Goal: Contribute content: Contribute content

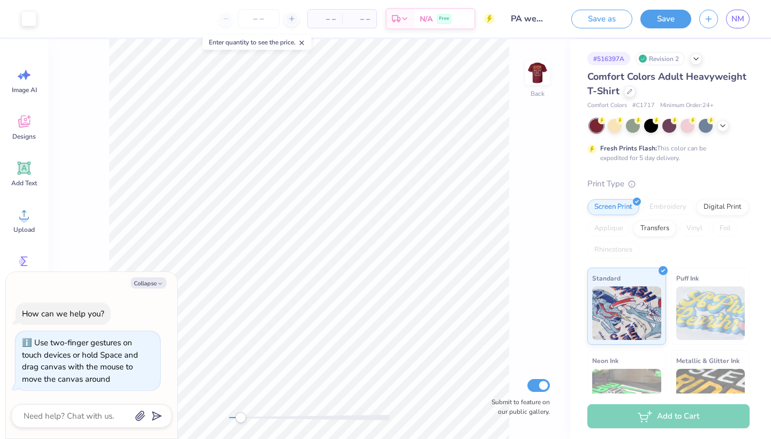
drag, startPoint x: 229, startPoint y: 419, endPoint x: 237, endPoint y: 418, distance: 8.1
click at [237, 370] on div "Accessibility label" at bounding box center [240, 417] width 11 height 11
click at [150, 281] on button "Collapse" at bounding box center [149, 282] width 36 height 11
type textarea "x"
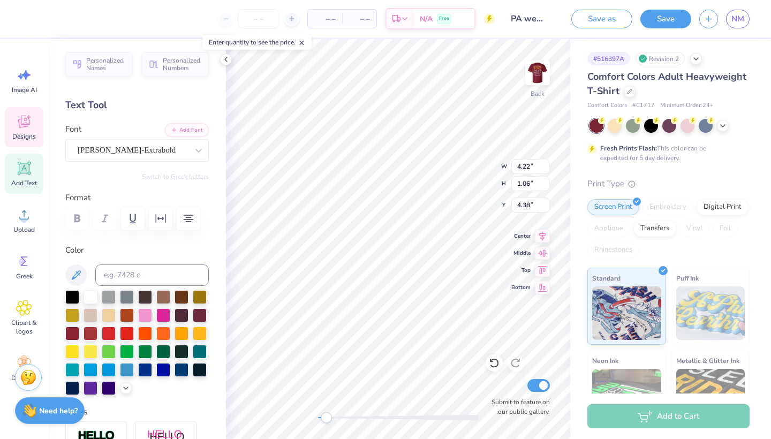
scroll to position [1, 3]
click at [27, 128] on icon at bounding box center [24, 121] width 16 height 16
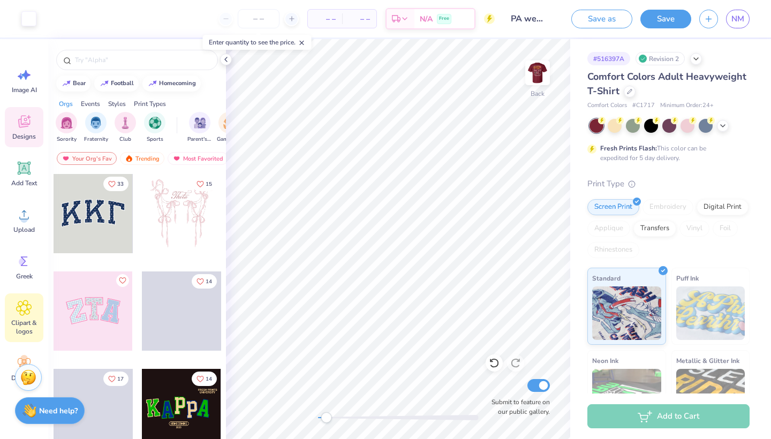
click at [29, 308] on icon at bounding box center [24, 308] width 16 height 16
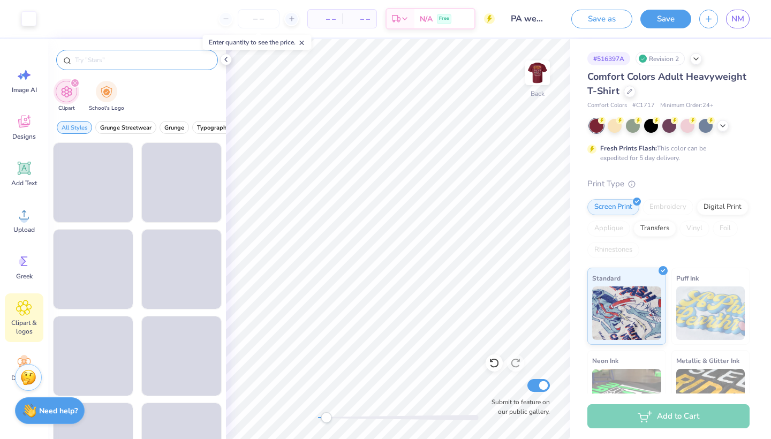
click at [121, 63] on input "text" at bounding box center [142, 60] width 137 height 11
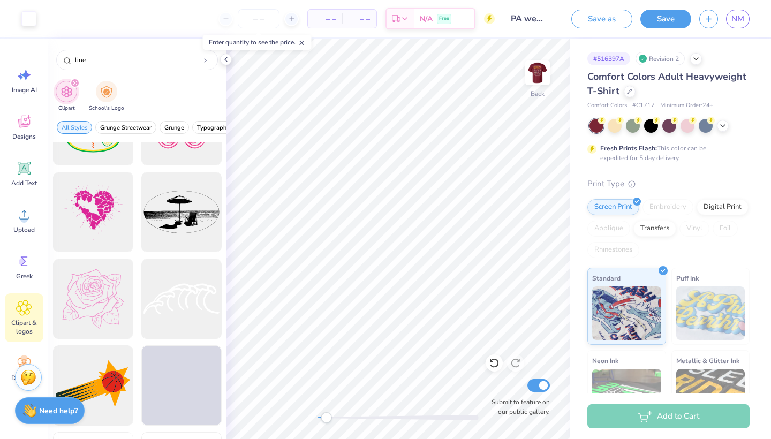
scroll to position [693, 0]
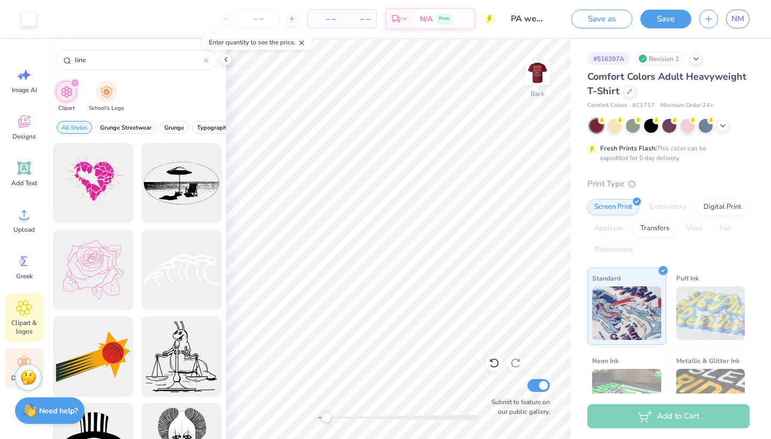
type input "line"
click at [19, 361] on icon at bounding box center [24, 363] width 16 height 16
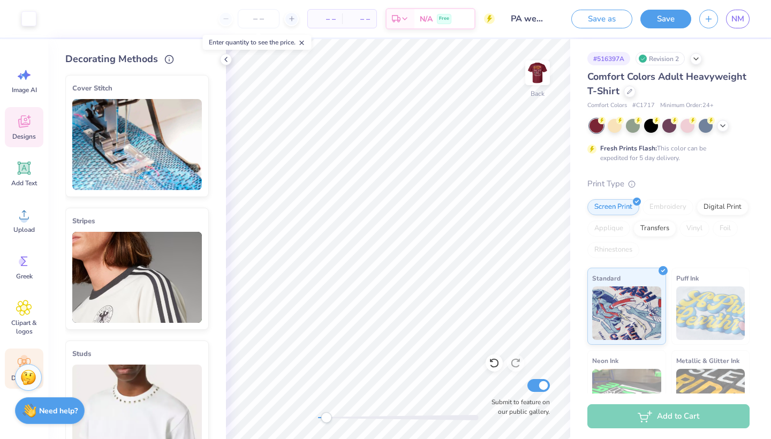
click at [31, 135] on span "Designs" at bounding box center [24, 136] width 24 height 9
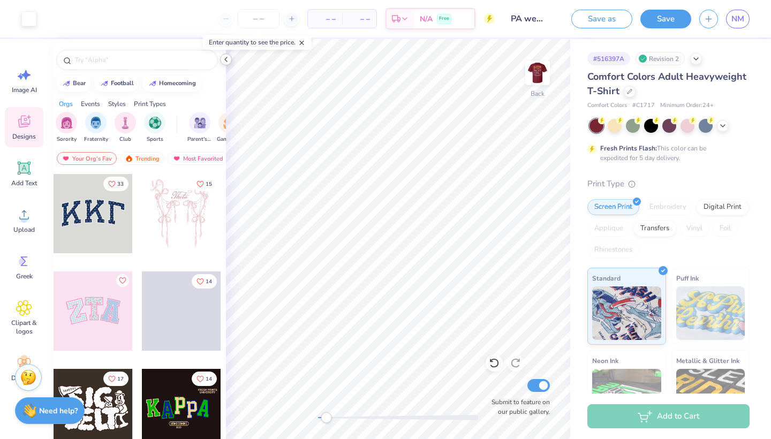
click at [229, 57] on icon at bounding box center [226, 59] width 9 height 9
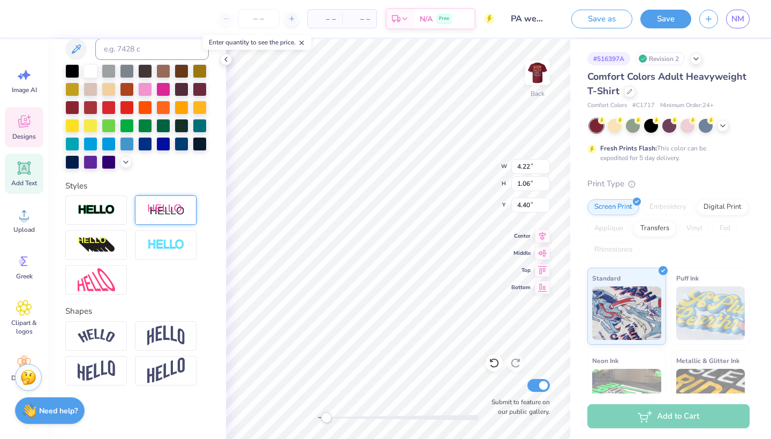
scroll to position [226, 0]
click at [100, 330] on img at bounding box center [96, 336] width 37 height 14
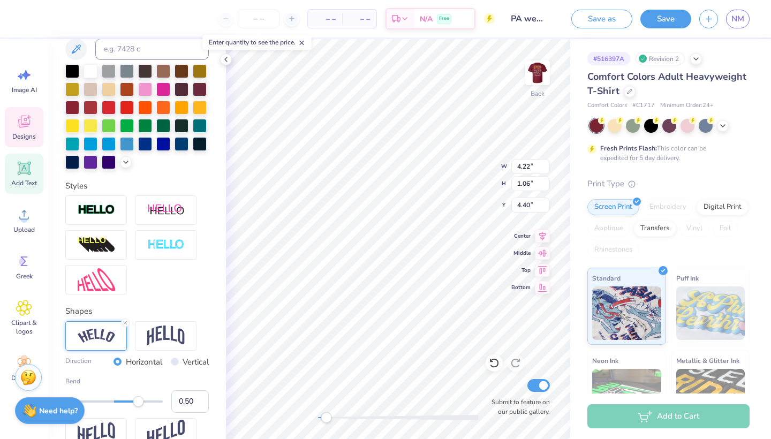
scroll to position [0, 1]
click at [119, 339] on div at bounding box center [96, 335] width 62 height 29
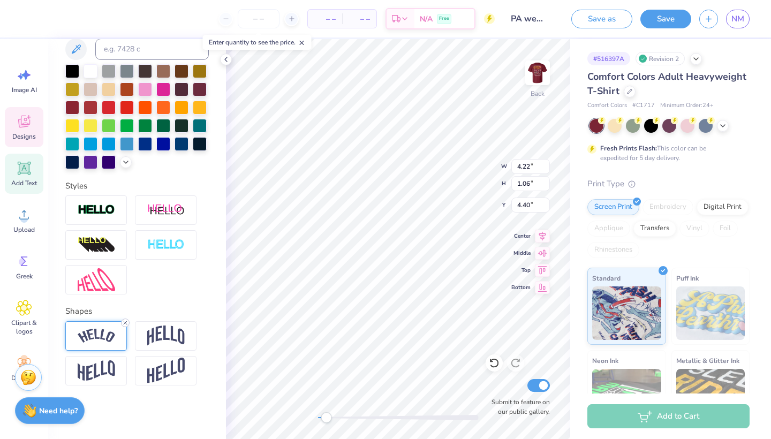
click at [125, 322] on icon at bounding box center [125, 322] width 6 height 6
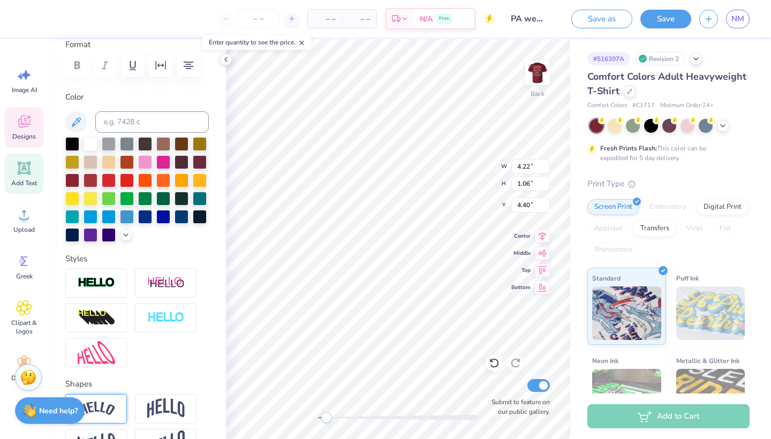
scroll to position [1, 2]
click at [512, 15] on button "Save" at bounding box center [665, 17] width 51 height 19
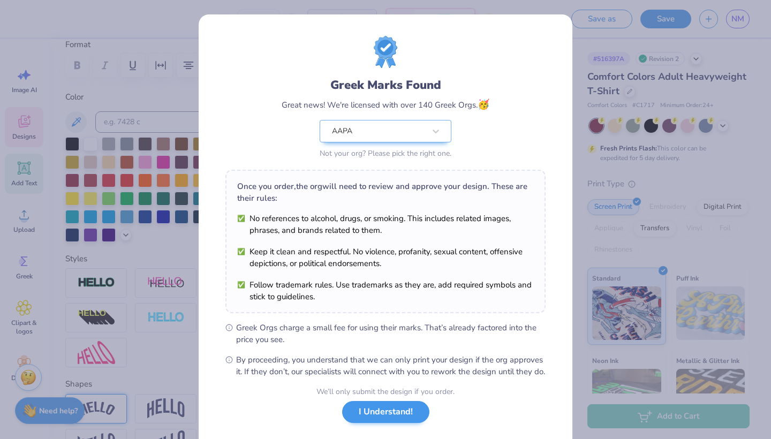
click at [374, 370] on button "I Understand!" at bounding box center [385, 412] width 87 height 22
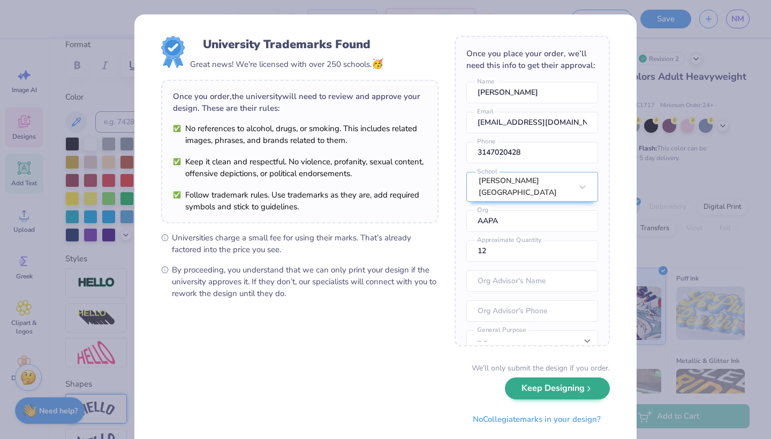
click at [512, 370] on button "Keep Designing" at bounding box center [557, 388] width 105 height 22
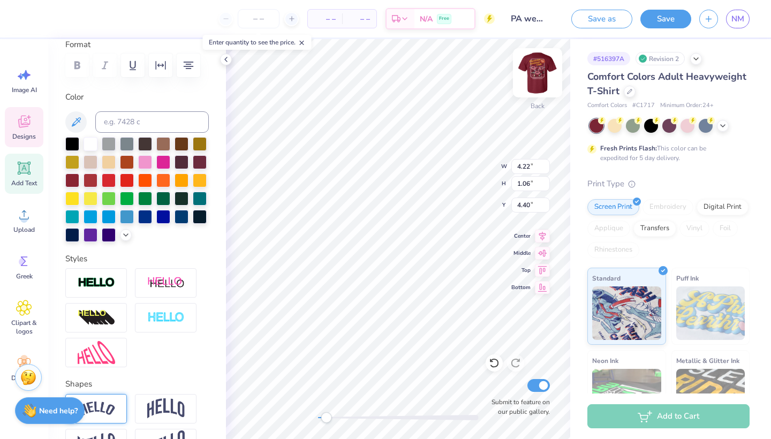
click at [512, 70] on img at bounding box center [537, 72] width 43 height 43
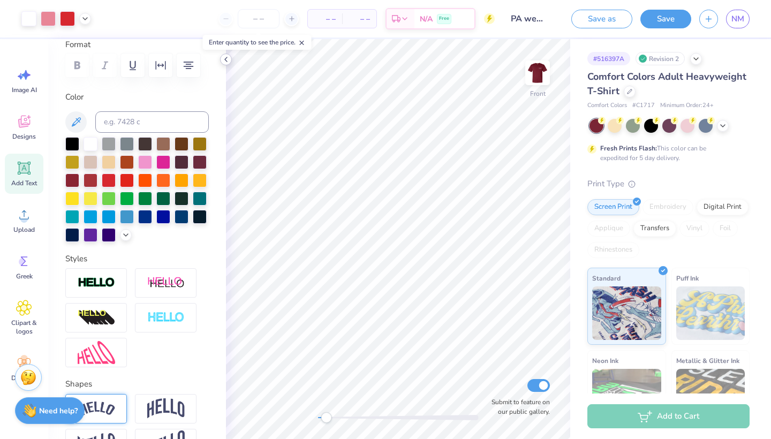
click at [226, 60] on polyline at bounding box center [226, 59] width 2 height 4
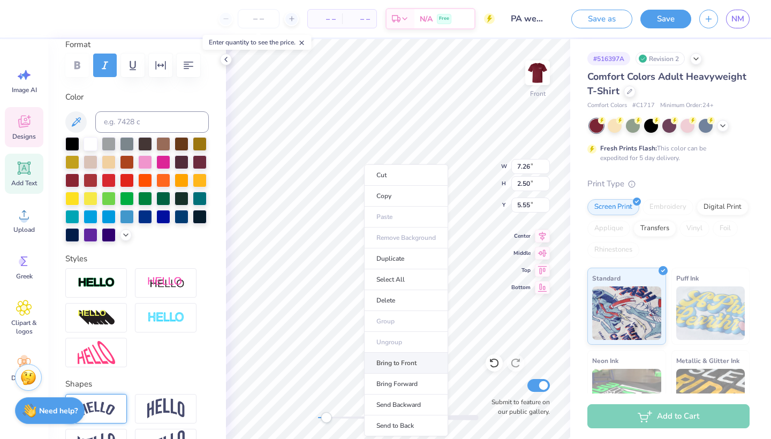
click at [403, 363] on li "Bring to Front" at bounding box center [406, 363] width 84 height 21
type input "5.56"
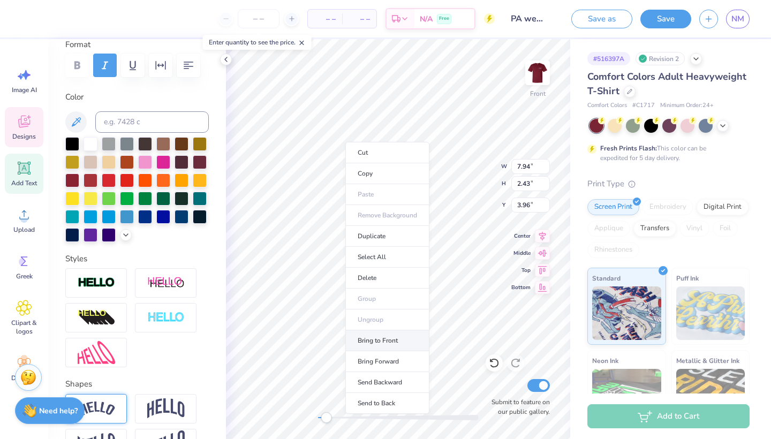
click at [376, 335] on li "Bring to Front" at bounding box center [387, 340] width 84 height 21
type input "4.34"
type input "3.66"
type input "1.78"
type input "6.94"
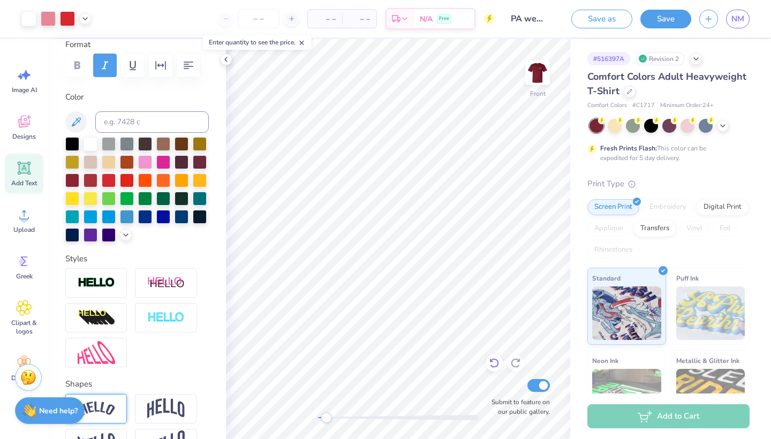
click at [491, 363] on icon at bounding box center [494, 362] width 11 height 11
click at [493, 363] on icon at bounding box center [494, 362] width 11 height 11
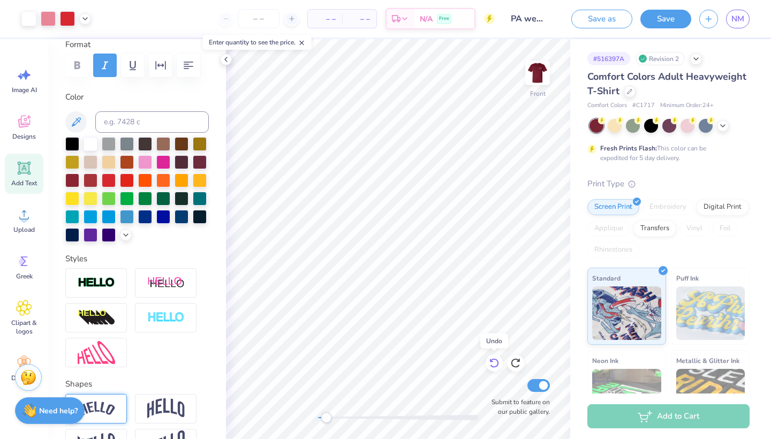
click at [493, 363] on icon at bounding box center [494, 362] width 11 height 11
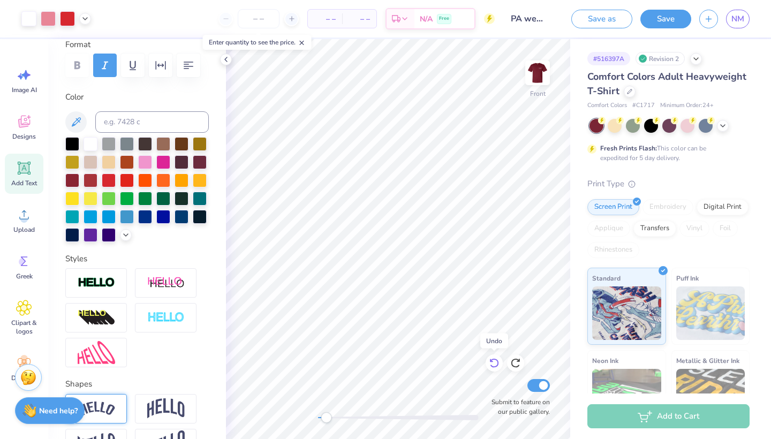
click at [493, 363] on icon at bounding box center [494, 362] width 11 height 11
click at [512, 20] on button "Save" at bounding box center [665, 17] width 51 height 19
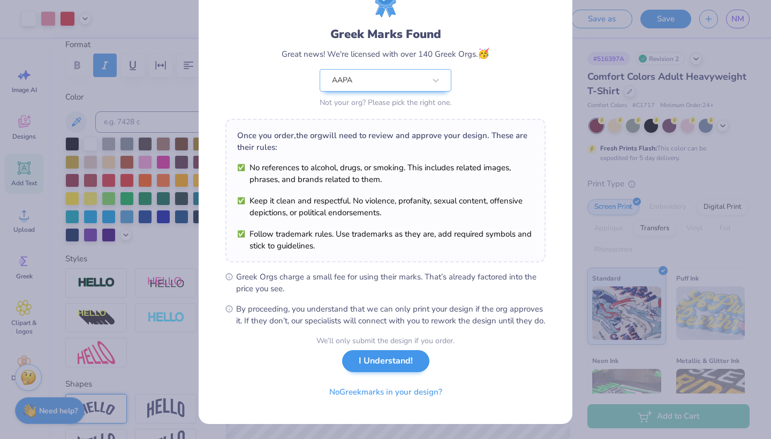
scroll to position [62, 0]
click at [389, 362] on button "I Understand!" at bounding box center [385, 361] width 87 height 22
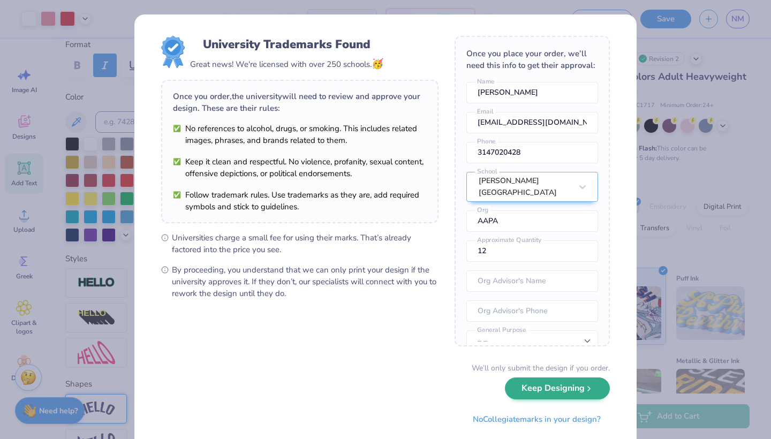
click at [512, 370] on button "Keep Designing" at bounding box center [557, 388] width 105 height 22
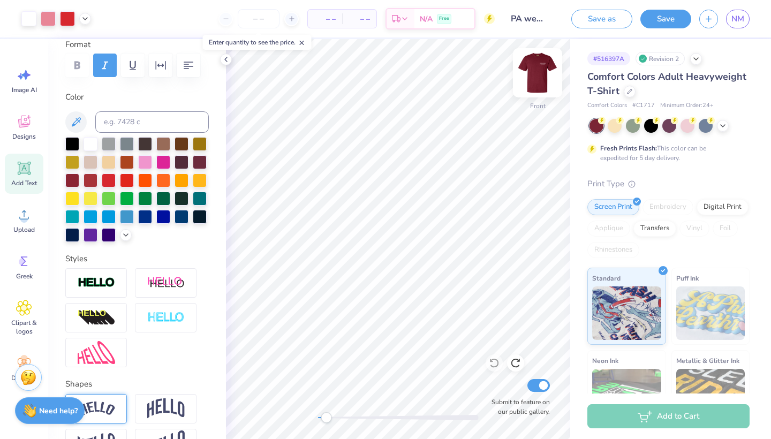
click at [512, 71] on img at bounding box center [537, 72] width 43 height 43
click at [512, 73] on img at bounding box center [537, 72] width 43 height 43
